Goal: Task Accomplishment & Management: Manage account settings

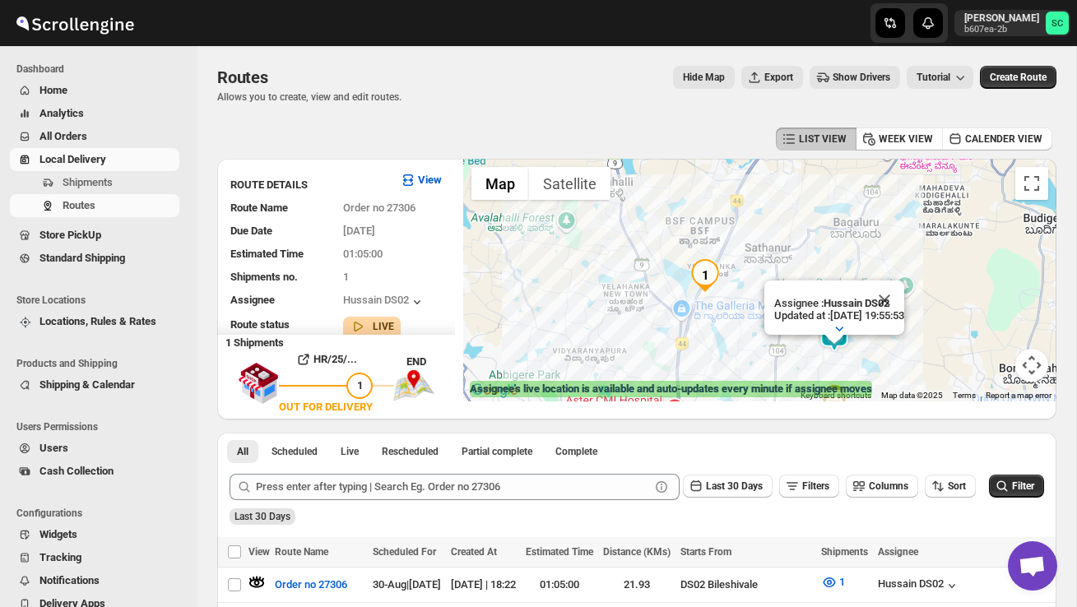
click at [109, 181] on span "Shipments" at bounding box center [88, 182] width 50 height 12
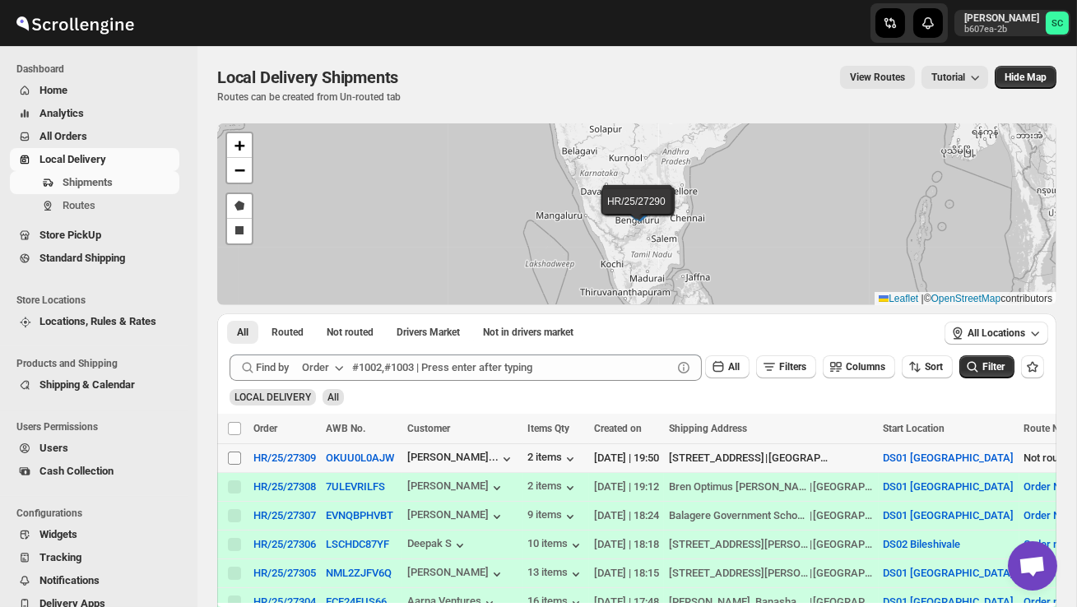
click at [235, 461] on input "Select shipment" at bounding box center [234, 458] width 13 height 13
checkbox input "true"
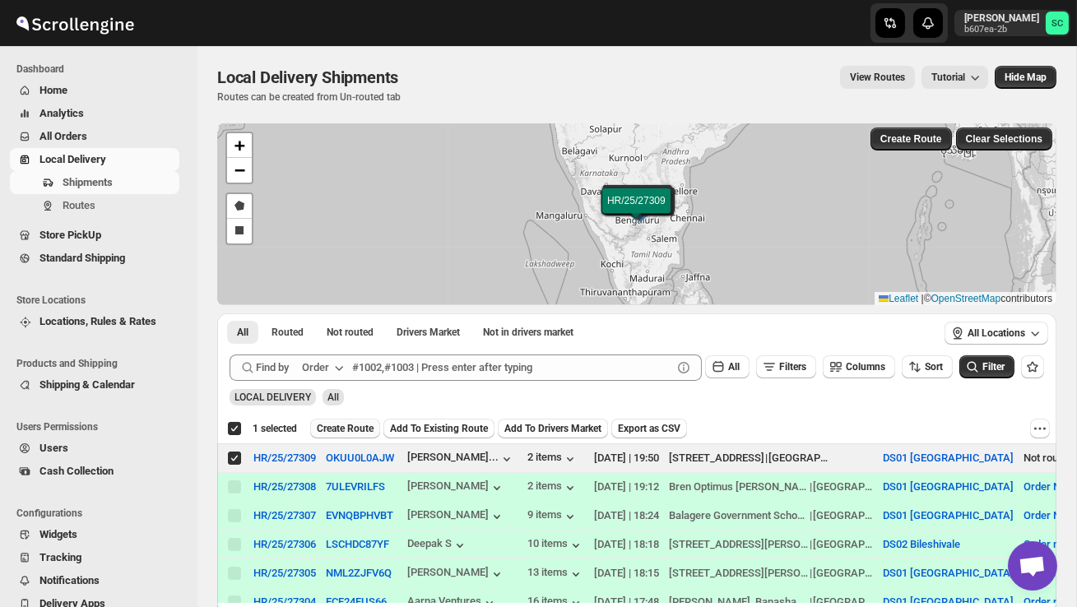
click at [361, 428] on span "Create Route" at bounding box center [345, 428] width 57 height 13
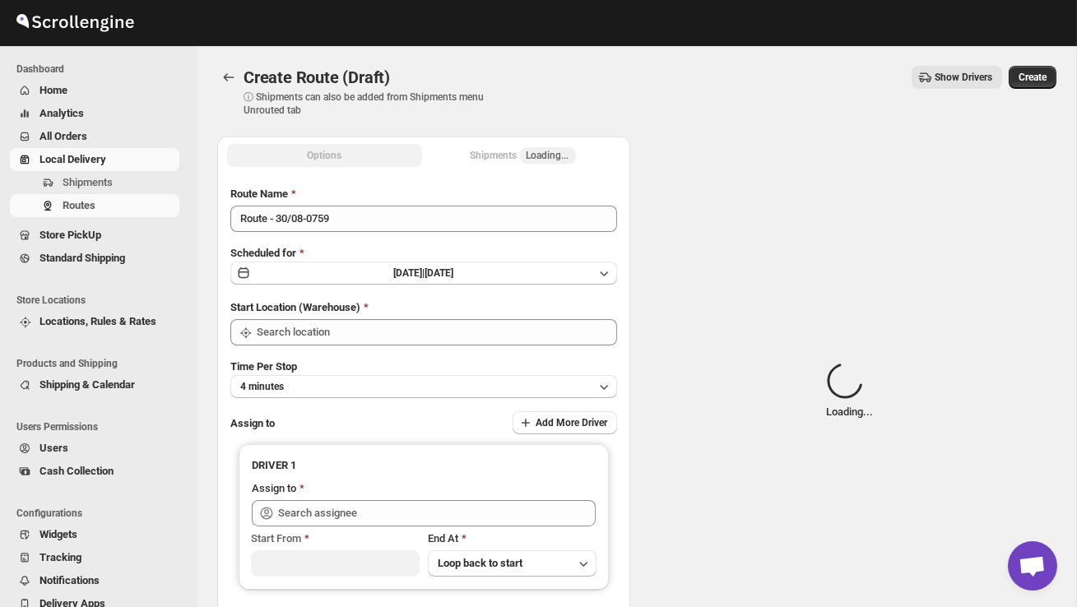
type input "DS01 [GEOGRAPHIC_DATA]"
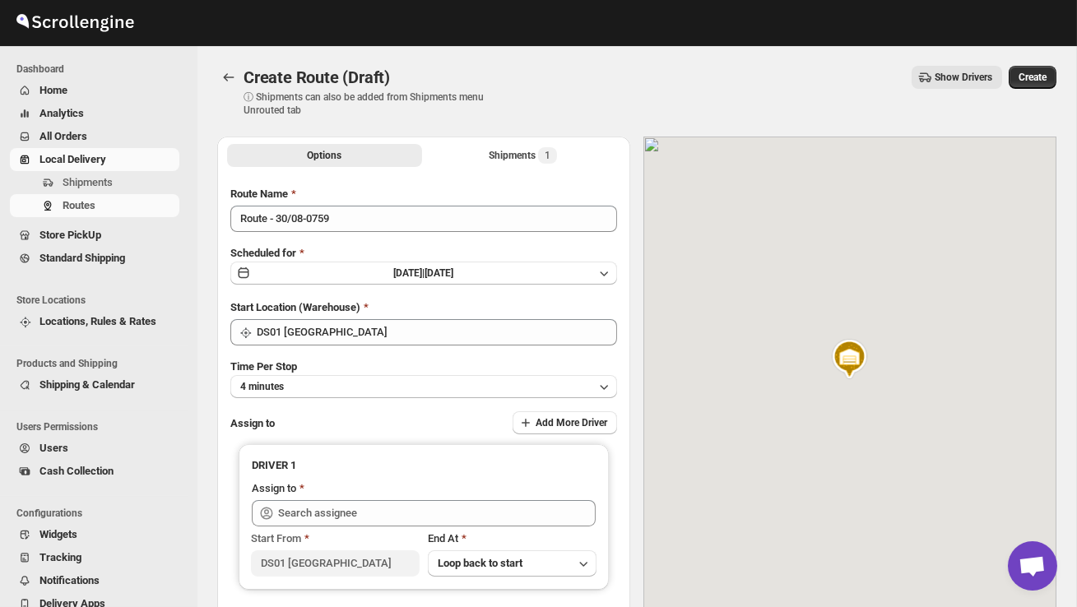
click at [368, 234] on div "Route Name Route - 30/08-0759 Scheduled for [DATE] | [DATE] Start Location (War…" at bounding box center [423, 411] width 387 height 451
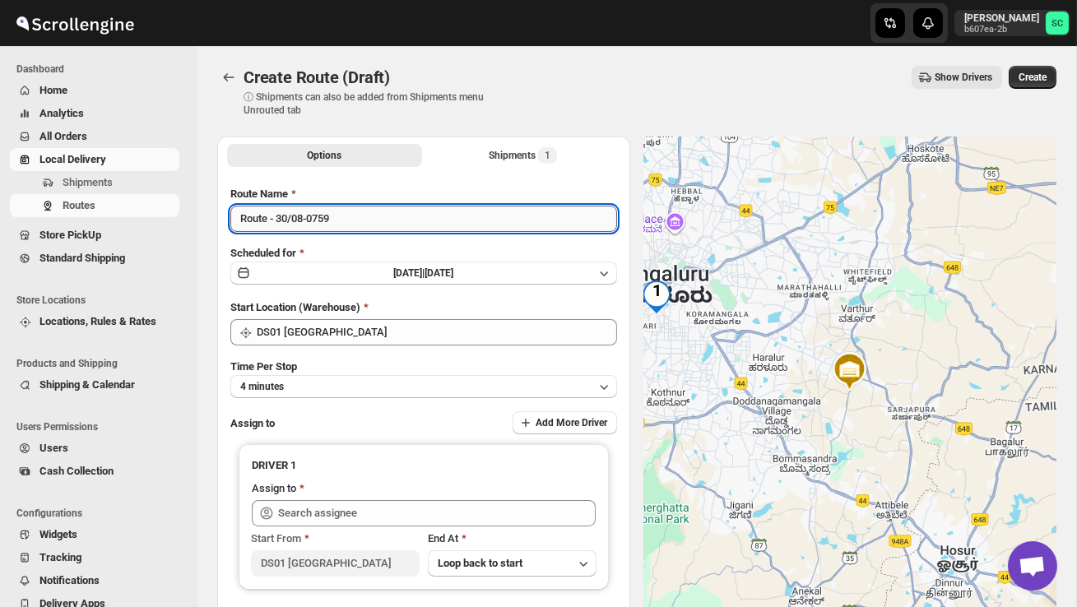
click at [357, 215] on input "Route - 30/08-0759" at bounding box center [423, 219] width 387 height 26
type input "R"
type input "Order no 27309"
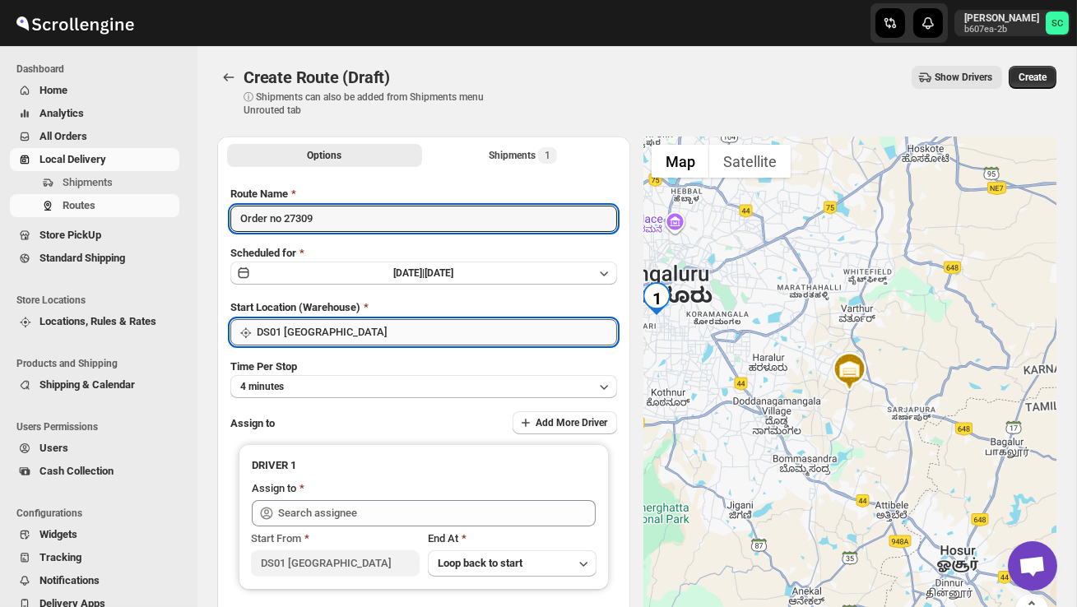
click at [402, 333] on input "DS01 [GEOGRAPHIC_DATA]" at bounding box center [437, 332] width 360 height 26
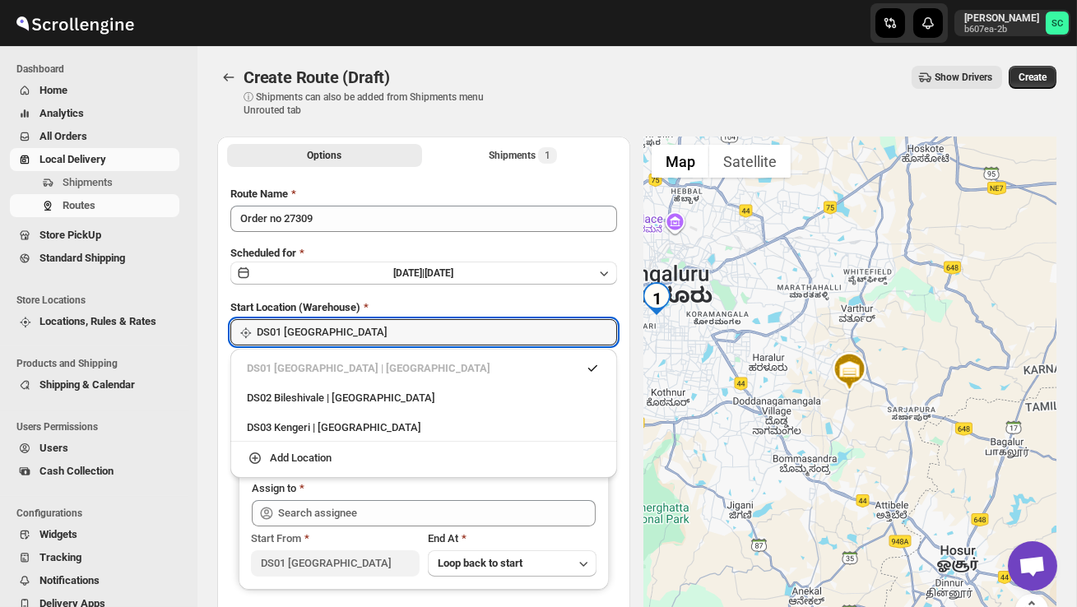
click at [389, 391] on div "DS02 Bileshivale | [GEOGRAPHIC_DATA]" at bounding box center [424, 398] width 354 height 16
type input "DS02 Bileshivale"
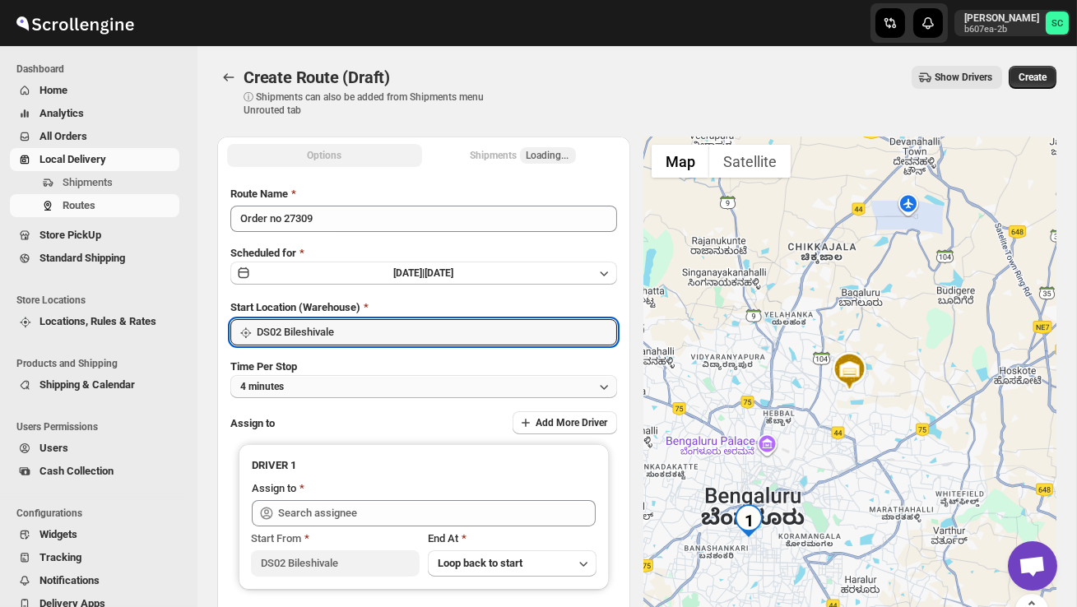
click at [377, 396] on button "4 minutes" at bounding box center [423, 386] width 387 height 23
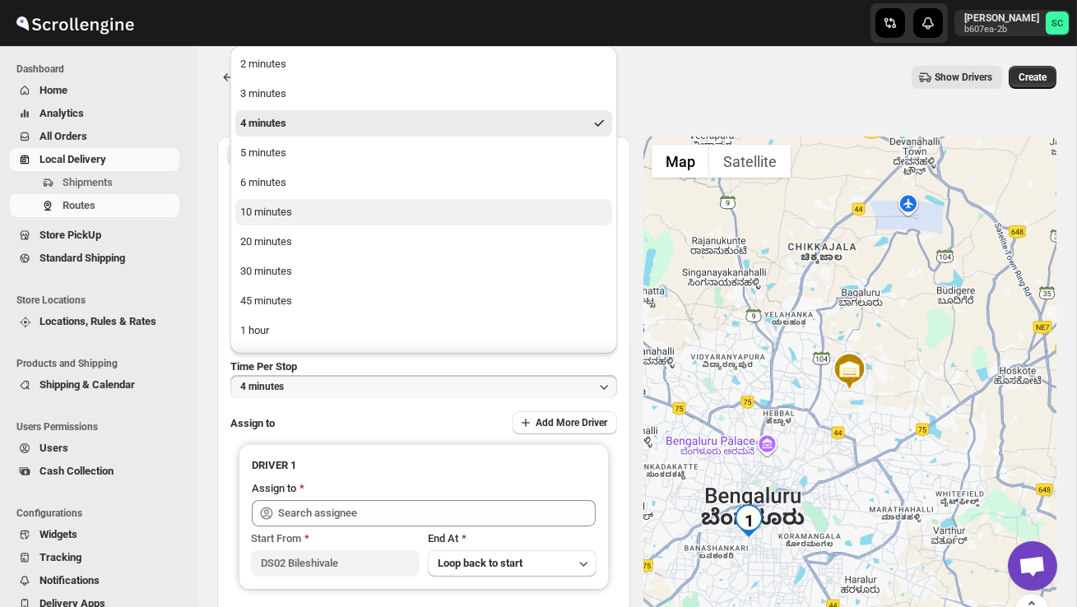
click at [311, 206] on button "10 minutes" at bounding box center [423, 212] width 377 height 26
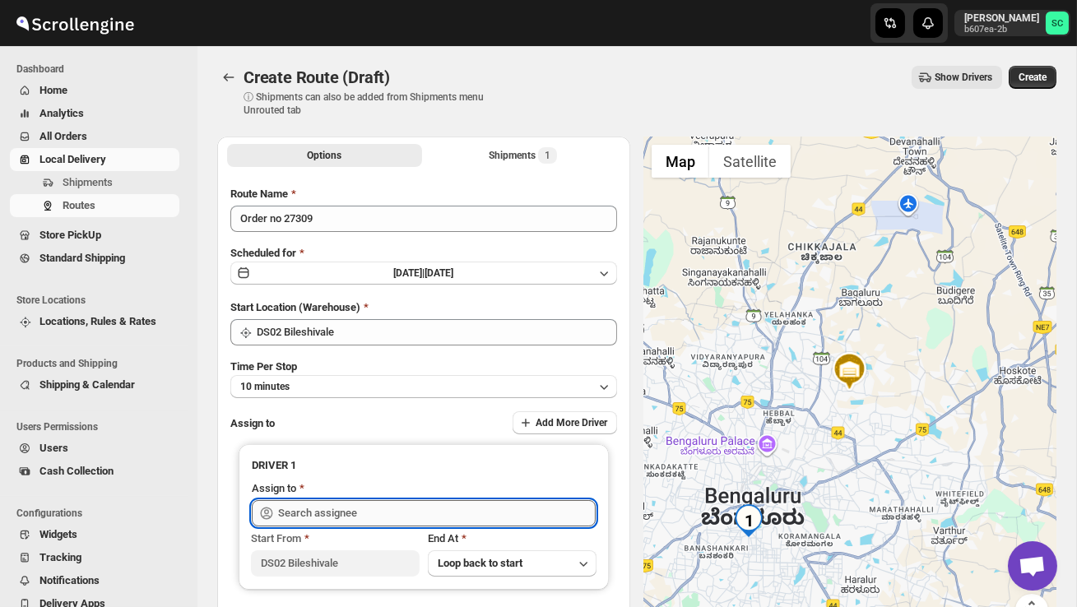
click at [323, 502] on input "text" at bounding box center [436, 513] width 317 height 26
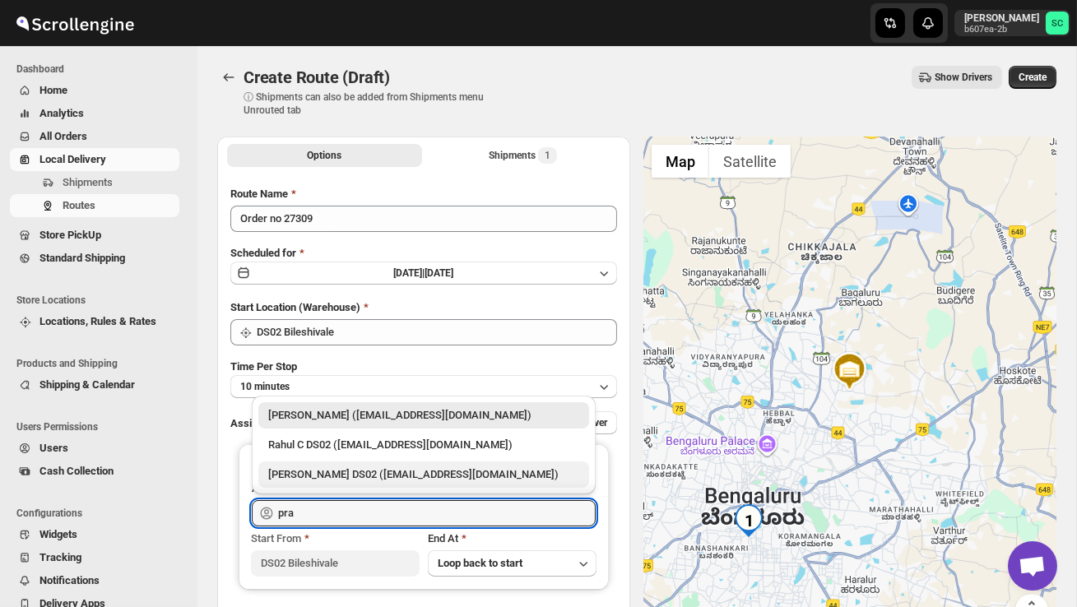
click at [356, 462] on div "[PERSON_NAME] DS02 ([EMAIL_ADDRESS][DOMAIN_NAME])" at bounding box center [423, 474] width 331 height 26
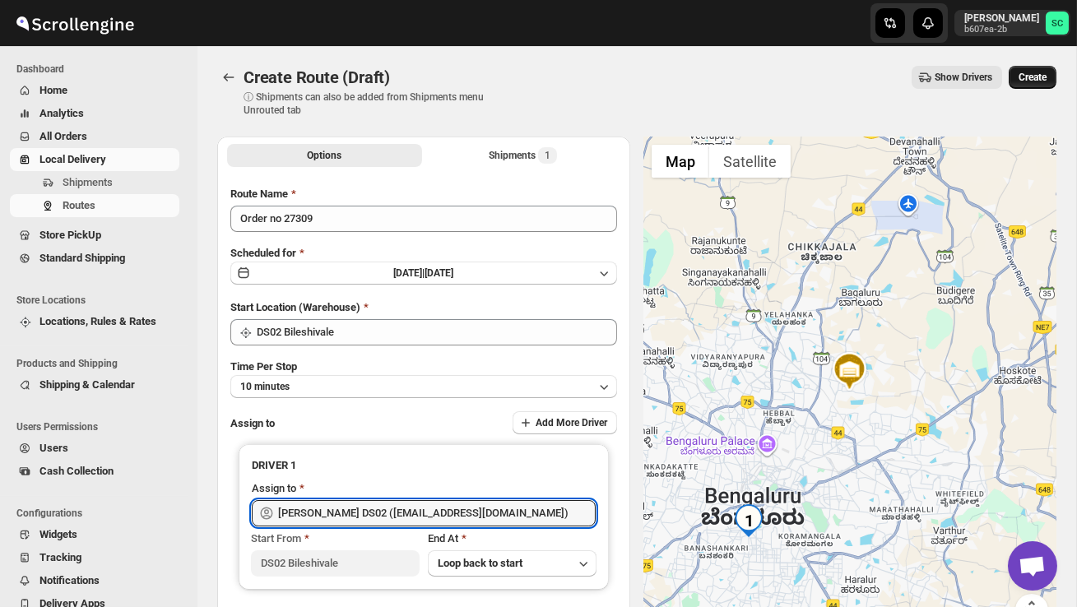
type input "[PERSON_NAME] DS02 ([EMAIL_ADDRESS][DOMAIN_NAME])"
click at [1041, 85] on button "Create" at bounding box center [1032, 77] width 48 height 23
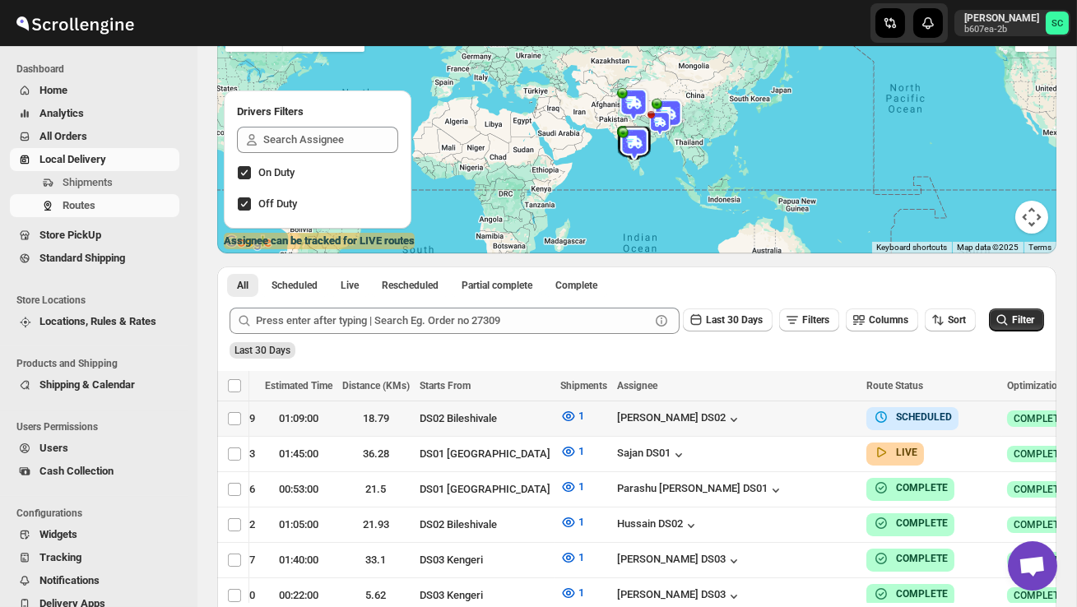
scroll to position [0, 308]
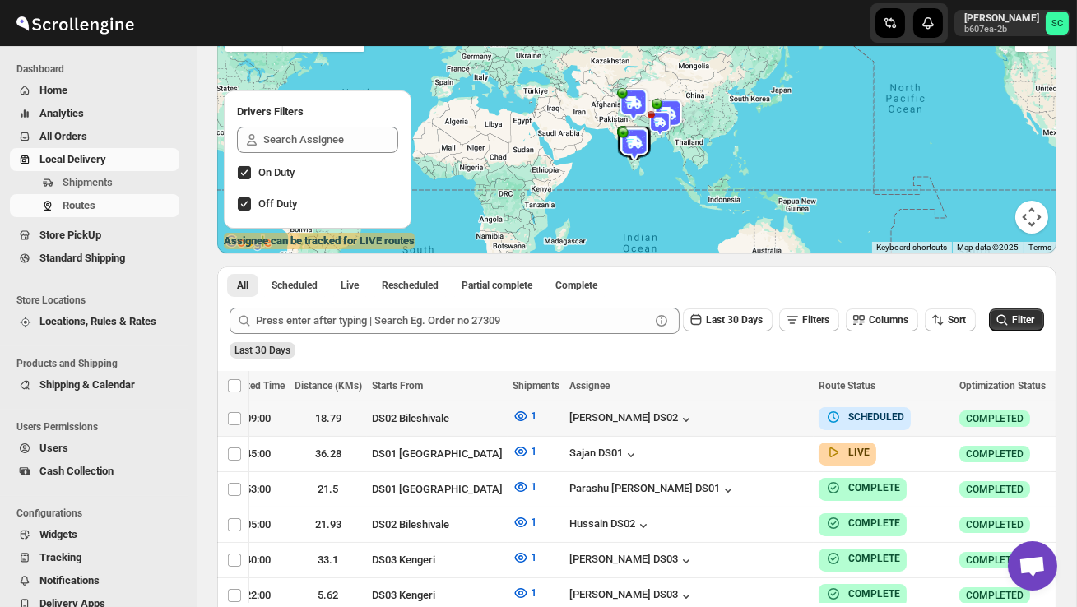
click at [1059, 410] on icon "button" at bounding box center [1067, 418] width 16 height 16
checkbox input "true"
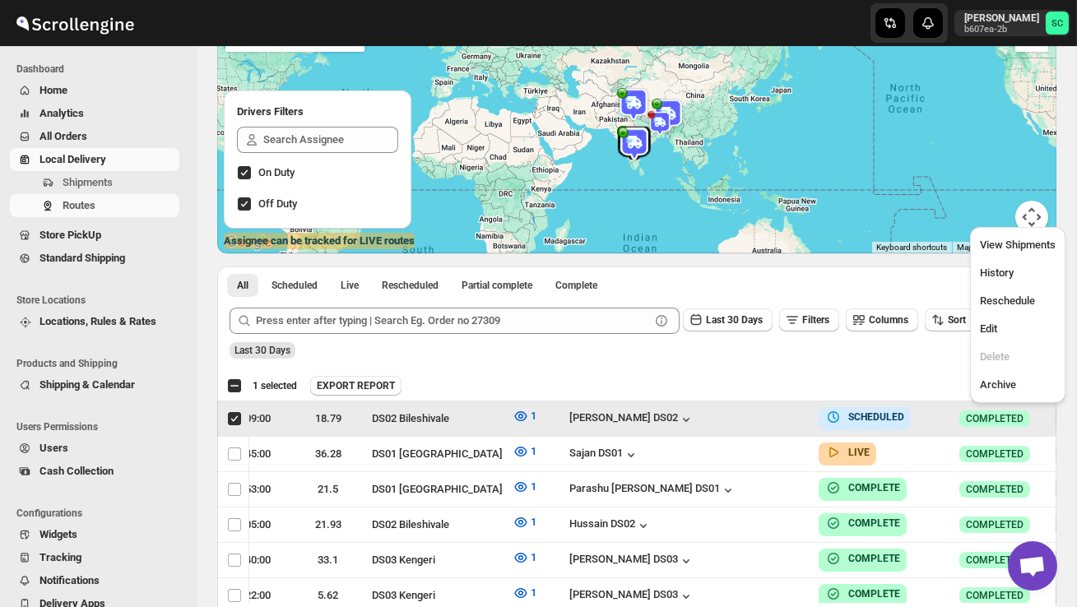
scroll to position [0, 1]
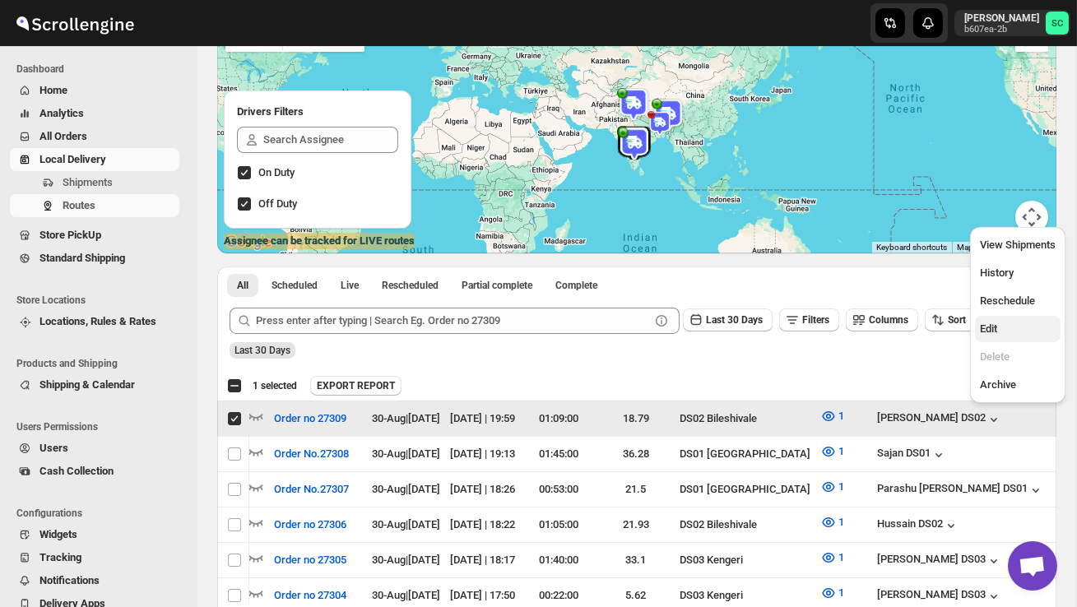
click at [1008, 329] on span "Edit" at bounding box center [1018, 329] width 76 height 16
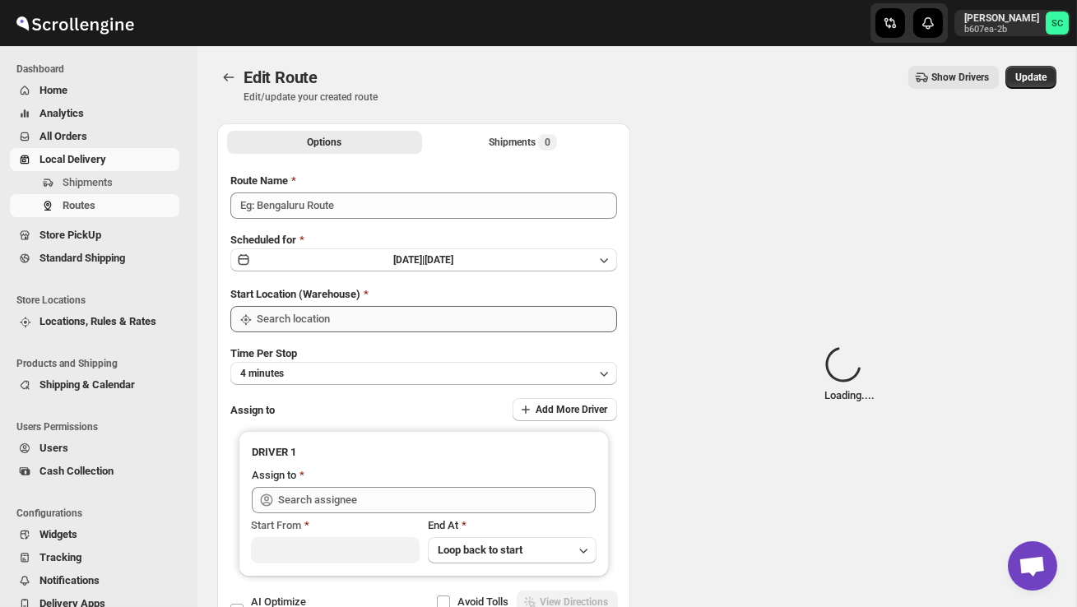
type input "Order no 27309"
type input "DS02 Bileshivale"
type input "[PERSON_NAME] DS02 ([EMAIL_ADDRESS][DOMAIN_NAME])"
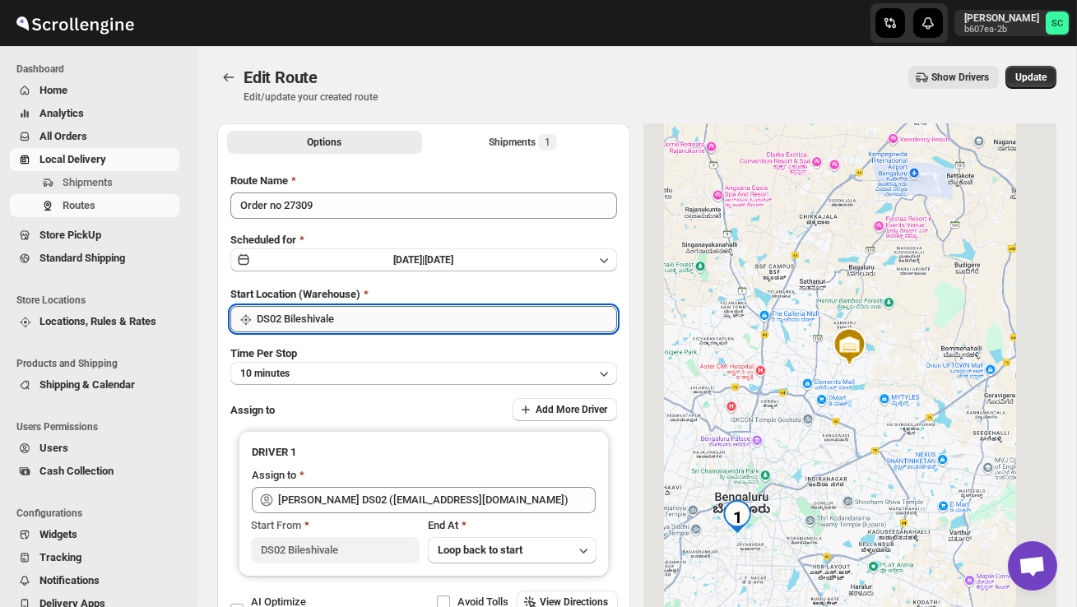
click at [423, 327] on input "DS02 Bileshivale" at bounding box center [437, 319] width 360 height 26
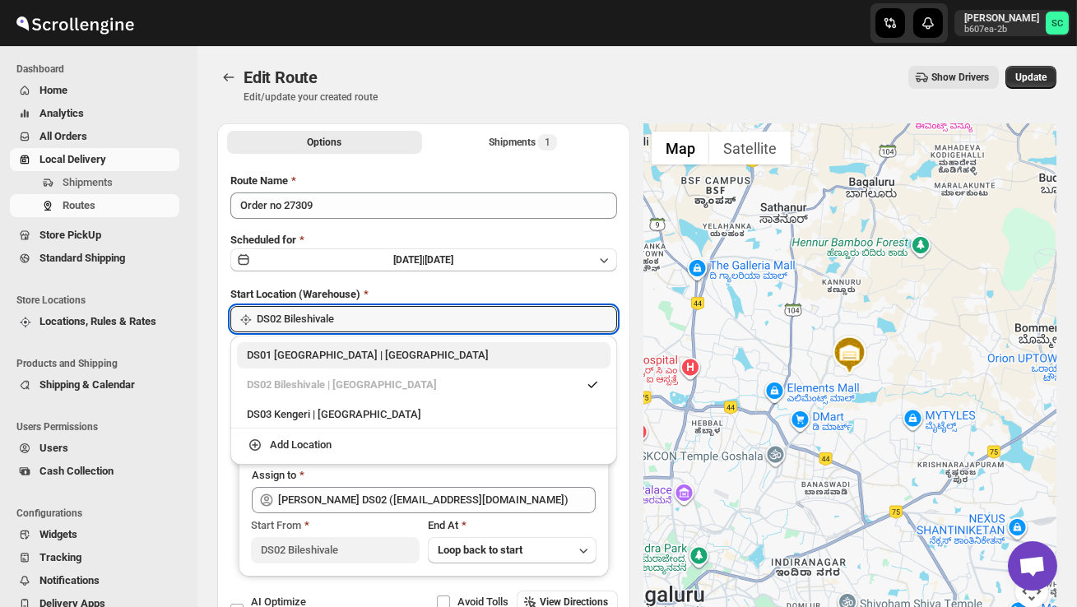
click at [405, 364] on div "DS01 [GEOGRAPHIC_DATA] | [GEOGRAPHIC_DATA]" at bounding box center [423, 355] width 373 height 26
type input "DS01 [GEOGRAPHIC_DATA]"
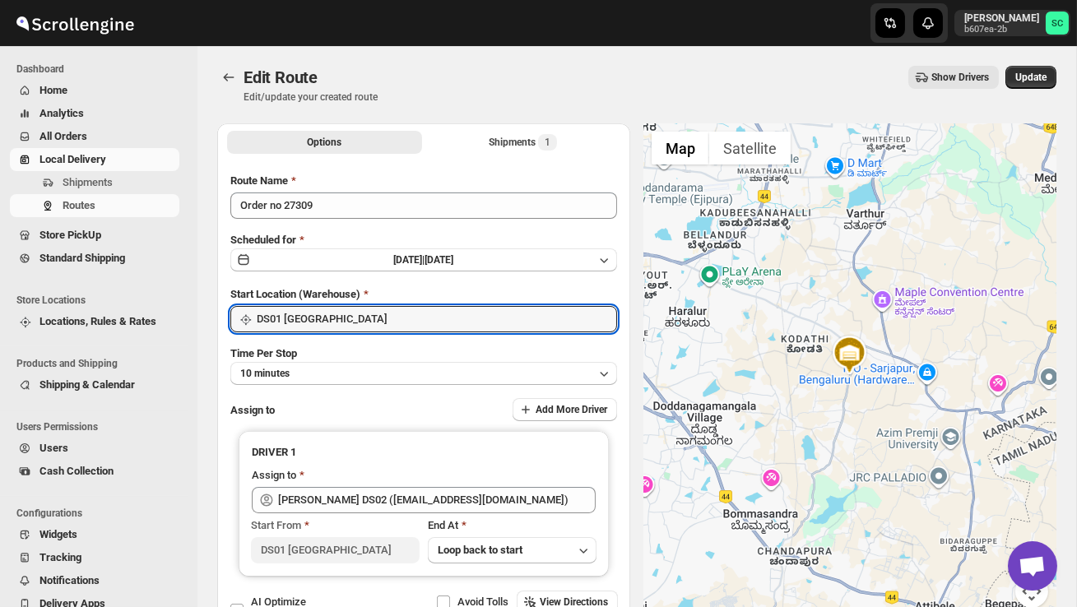
click at [1035, 90] on div "Edit Route Edit/update your created route Show Drivers More actions Show Driver…" at bounding box center [636, 85] width 839 height 38
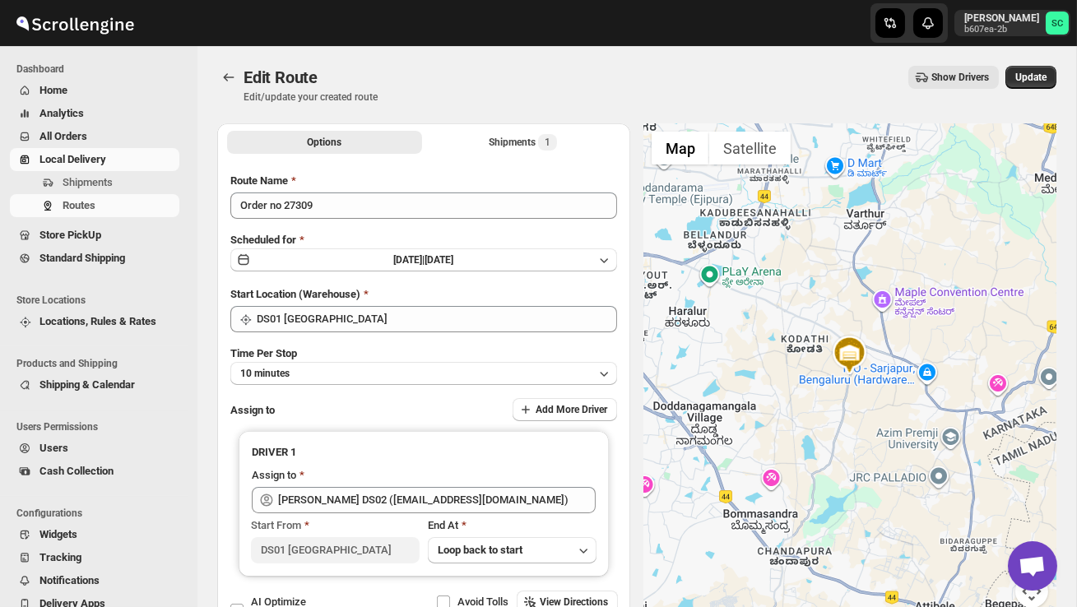
click at [1034, 63] on div "Edit Route. This page is ready Edit Route Edit/update your created route Show D…" at bounding box center [636, 84] width 839 height 77
click at [1033, 71] on button "Update" at bounding box center [1030, 77] width 51 height 23
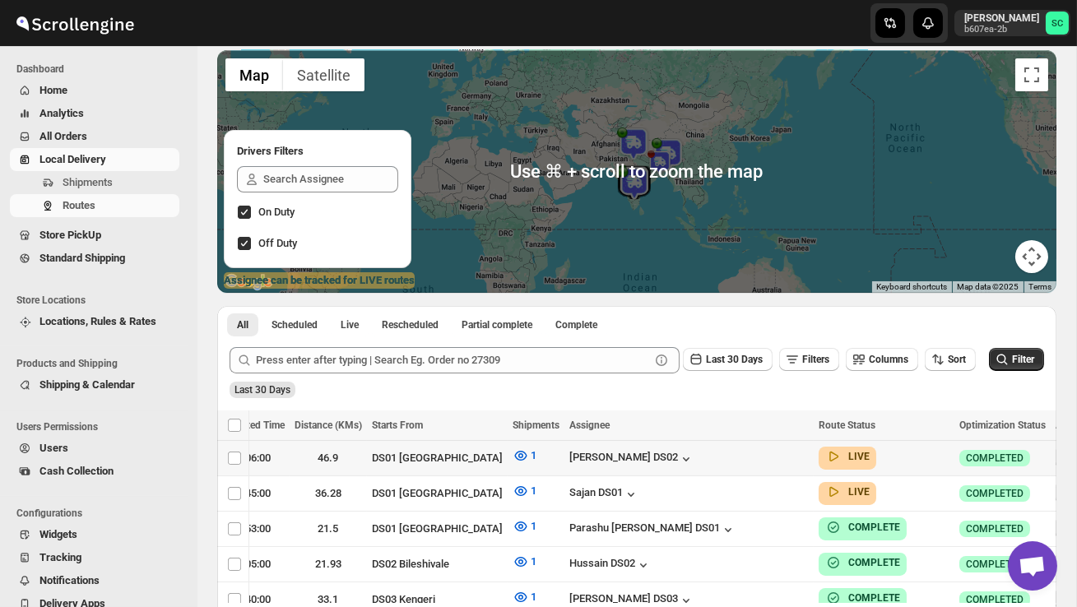
scroll to position [0, 308]
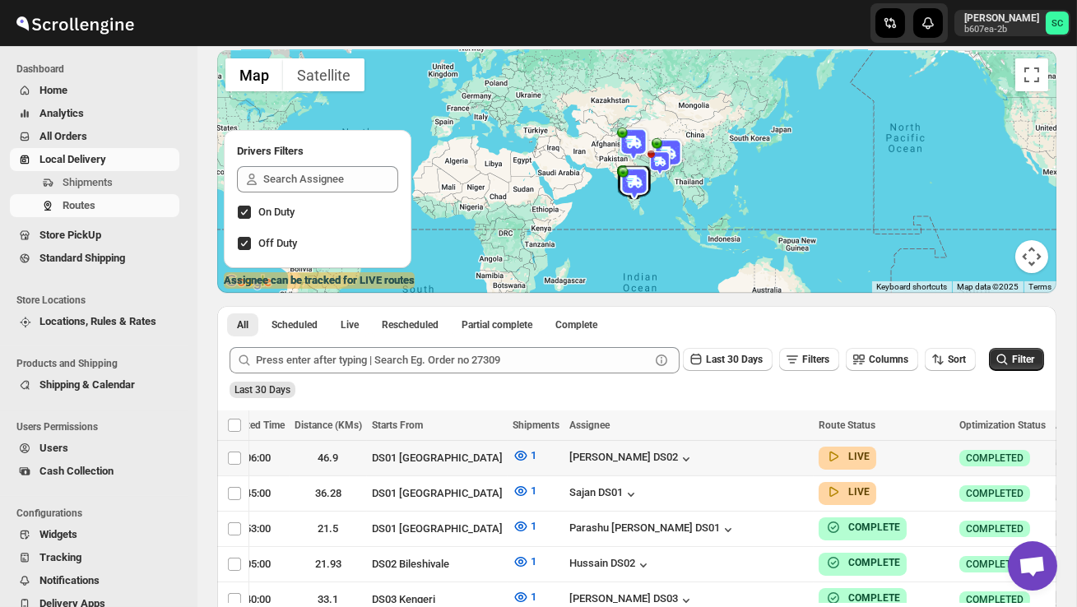
click at [1059, 449] on icon "button" at bounding box center [1067, 457] width 16 height 16
checkbox input "true"
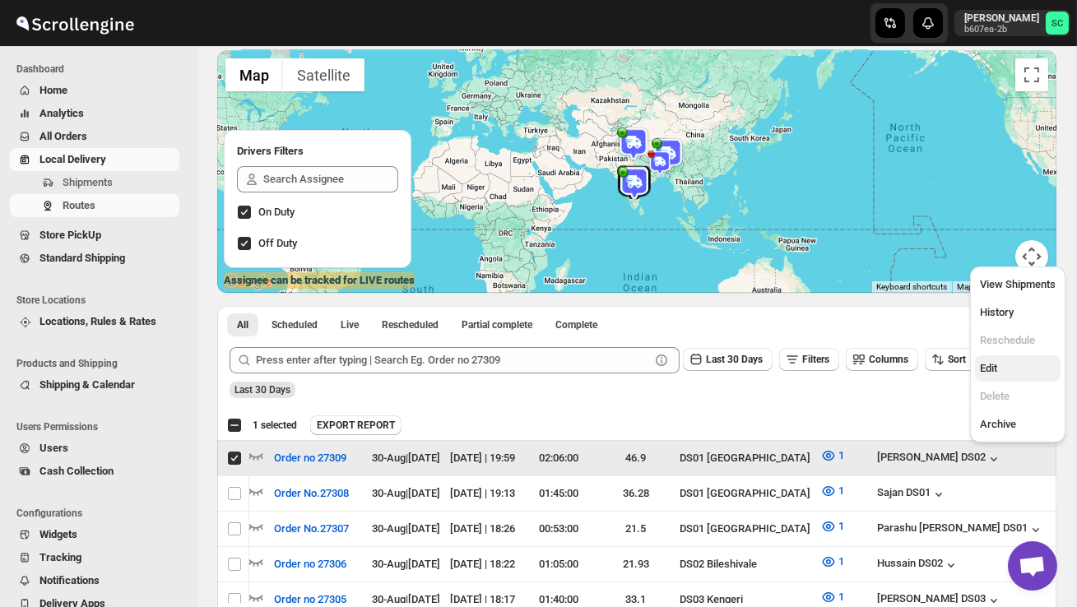
click at [1023, 378] on button "Edit" at bounding box center [1018, 368] width 86 height 26
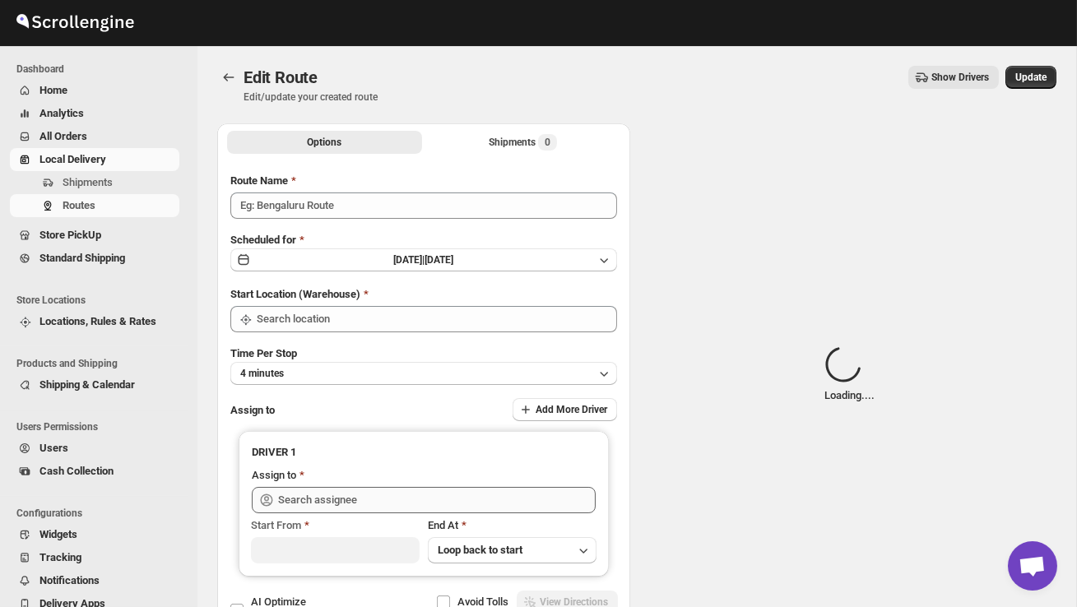
type input "Order no 27309"
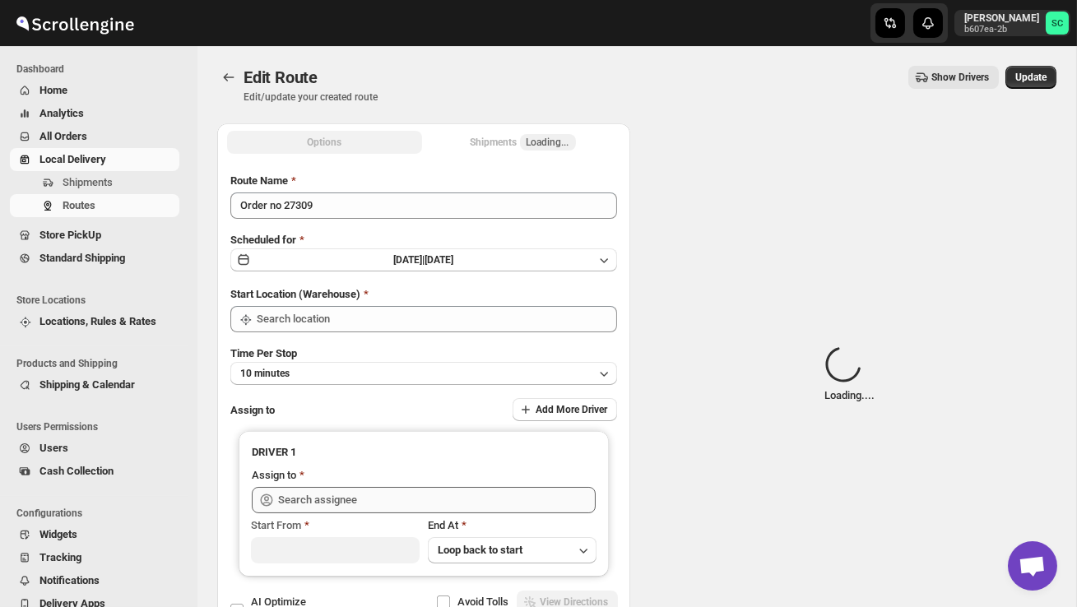
type input "DS01 [GEOGRAPHIC_DATA]"
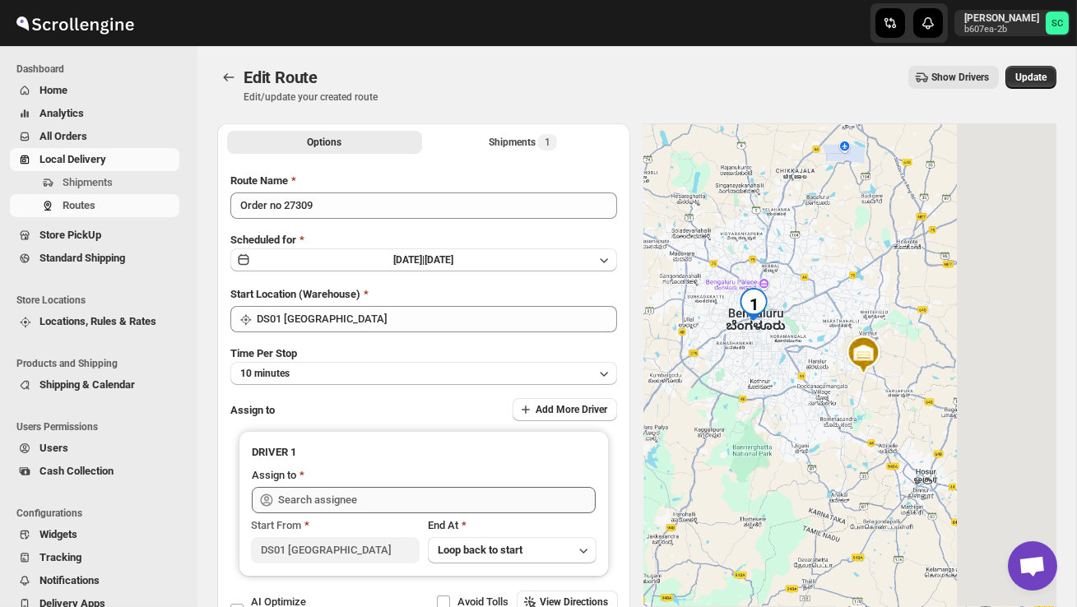
type input "[PERSON_NAME] DS02 ([EMAIL_ADDRESS][DOMAIN_NAME])"
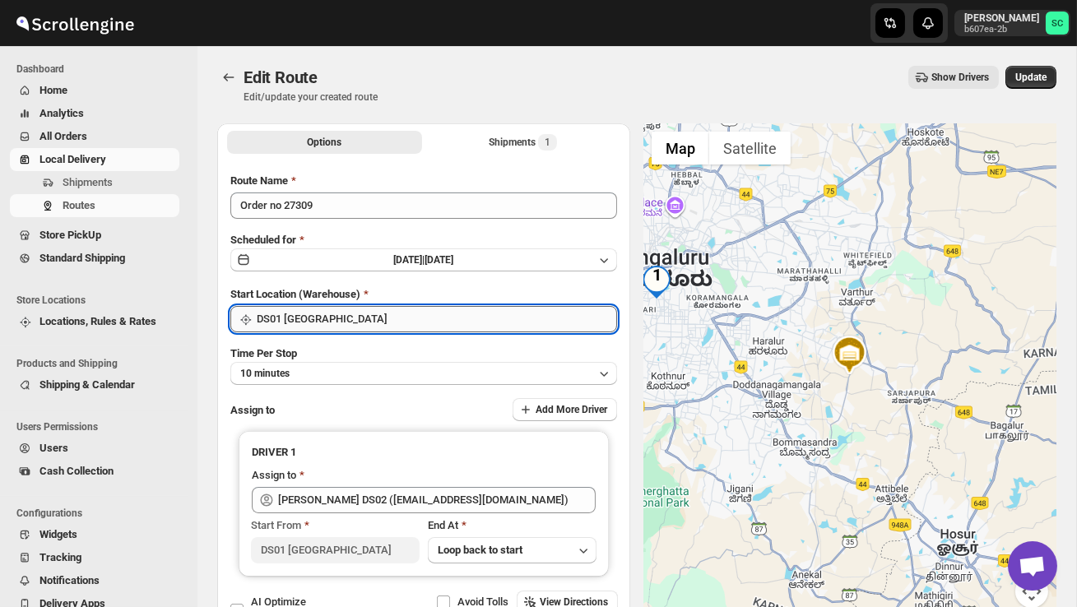
click at [388, 315] on input "DS01 [GEOGRAPHIC_DATA]" at bounding box center [437, 319] width 360 height 26
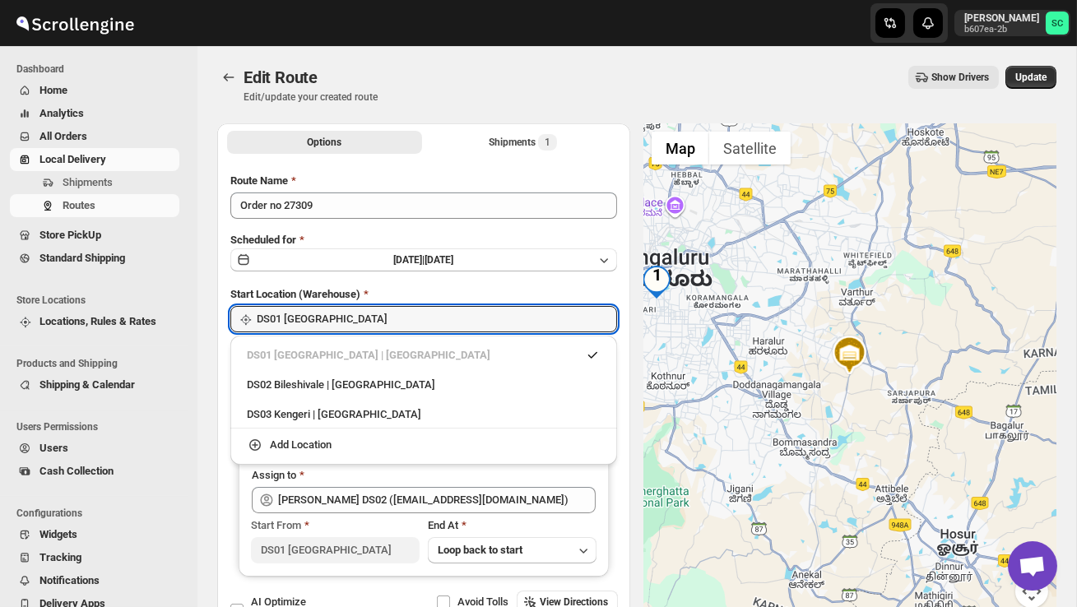
click at [382, 390] on div "DS02 Bileshivale | [GEOGRAPHIC_DATA]" at bounding box center [424, 385] width 354 height 16
type input "DS02 Bileshivale"
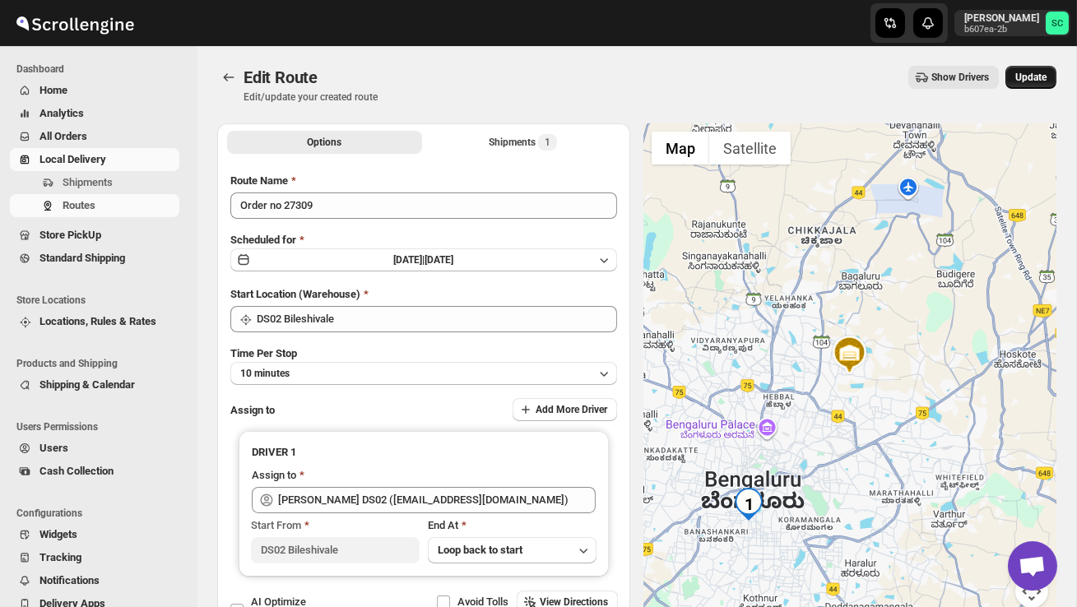
click at [1026, 79] on span "Update" at bounding box center [1030, 77] width 31 height 13
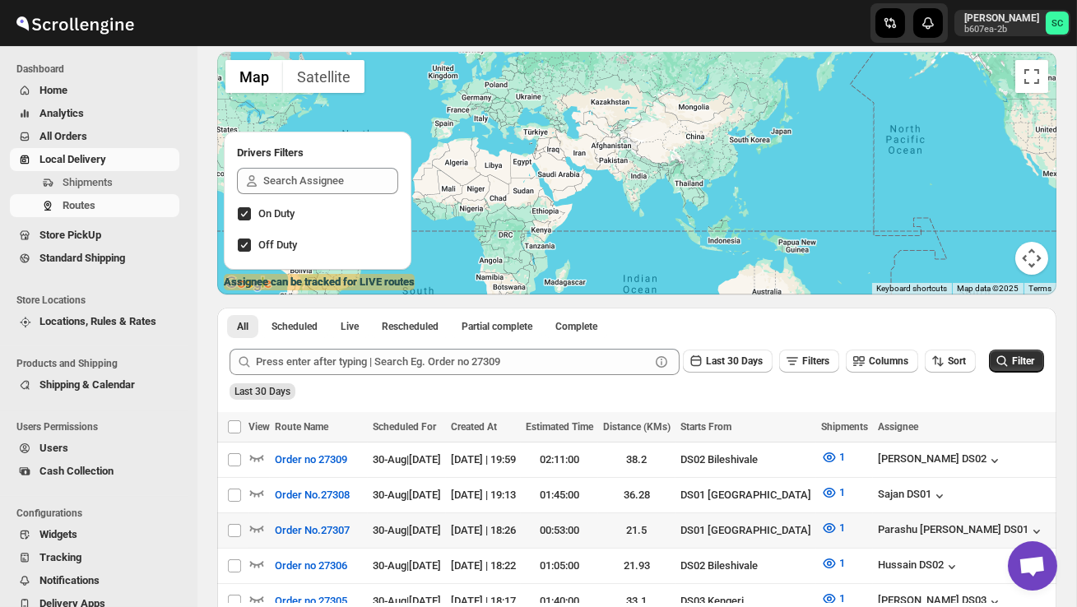
scroll to position [109, 0]
